Goal: Transaction & Acquisition: Purchase product/service

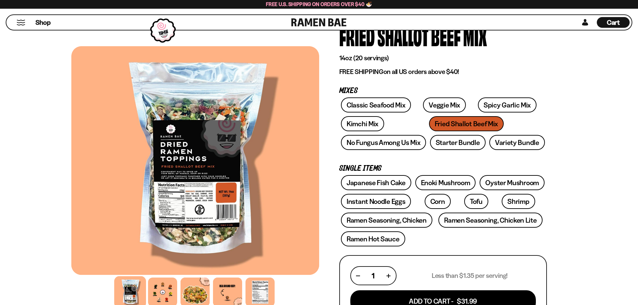
scroll to position [67, 0]
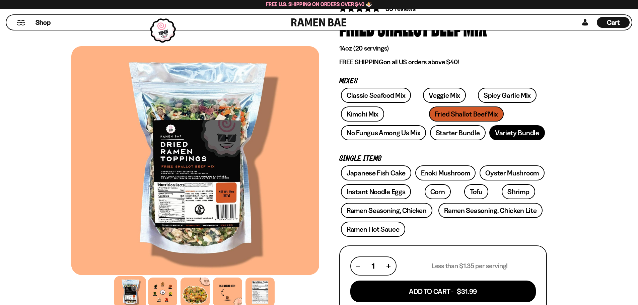
click at [503, 138] on link "Variety Bundle" at bounding box center [517, 132] width 56 height 15
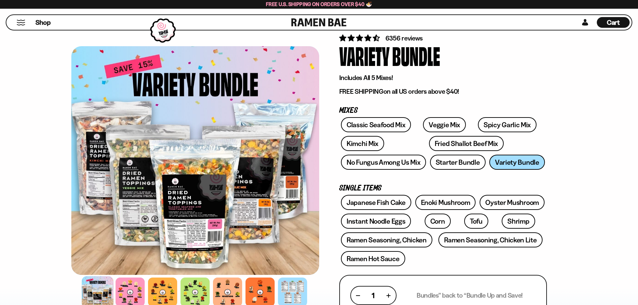
scroll to position [67, 0]
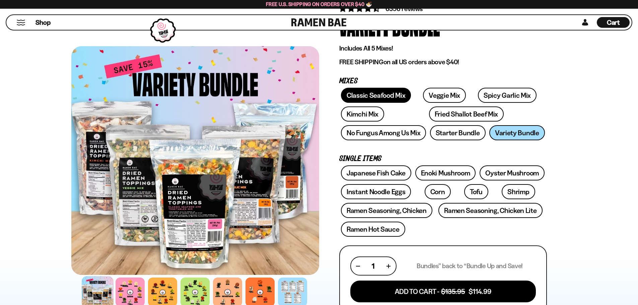
click at [376, 90] on link "Classic Seafood Mix" at bounding box center [376, 95] width 70 height 15
